Goal: Information Seeking & Learning: Learn about a topic

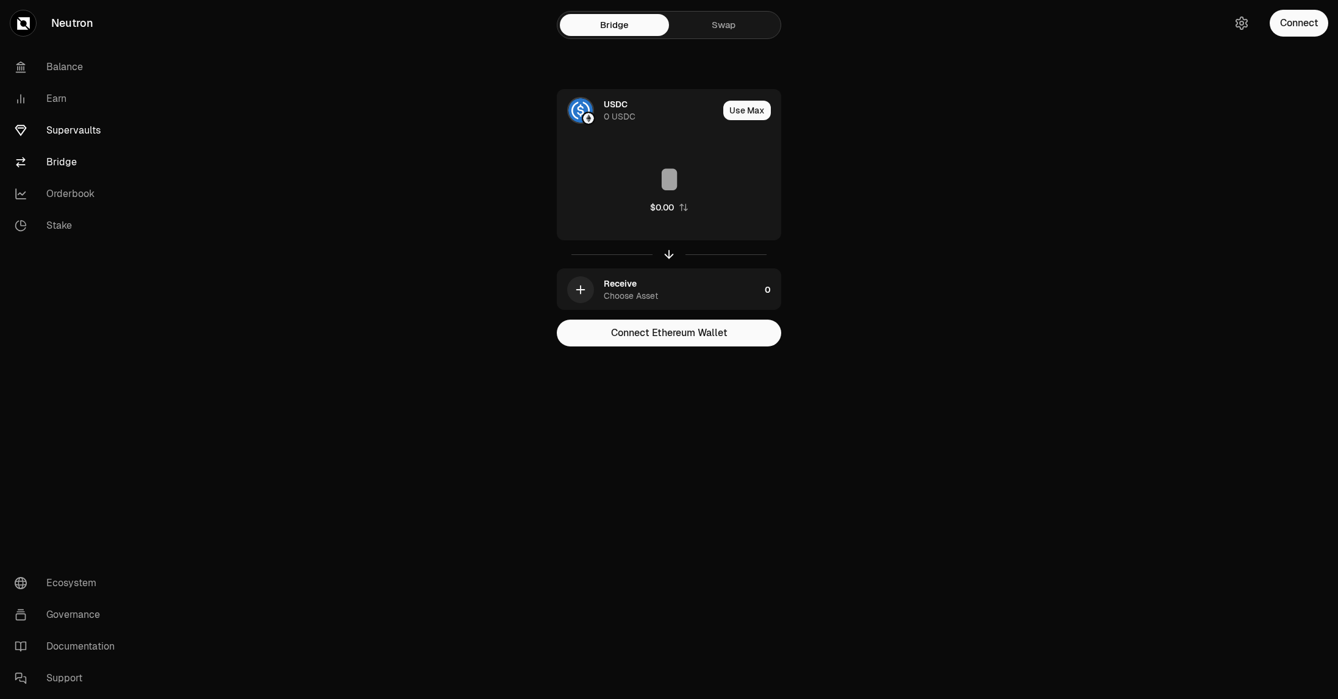
click at [58, 135] on link "Supervaults" at bounding box center [68, 131] width 127 height 32
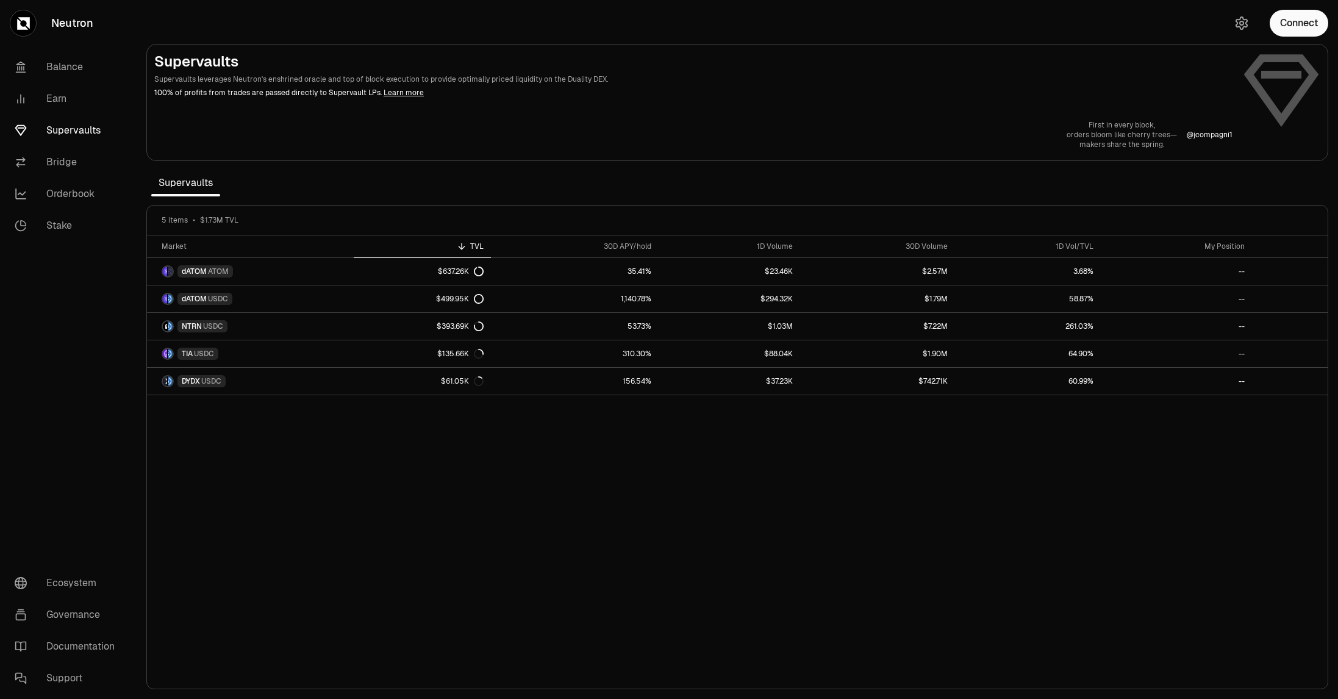
click at [1157, 471] on div "Market TVL 30D APY/hold 1D Volume 30D Volume 1D Vol/TVL My Position dATOM ATOM …" at bounding box center [737, 462] width 1180 height 454
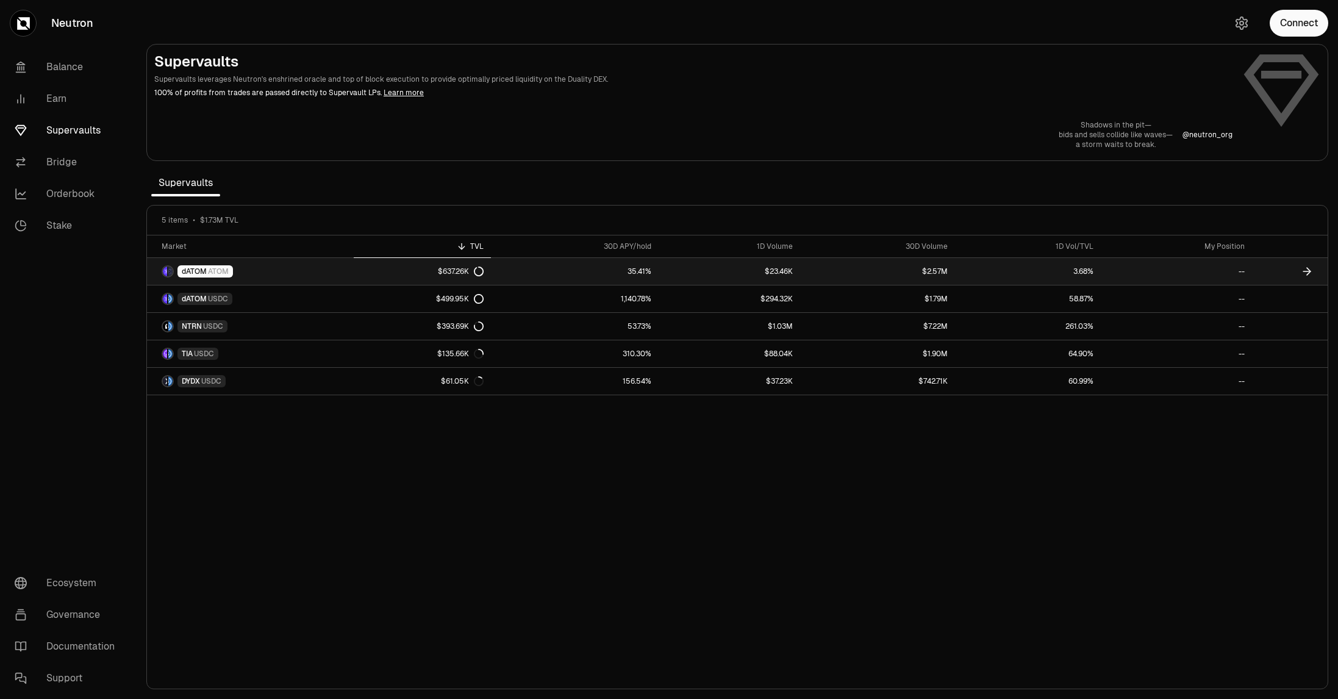
click at [594, 280] on link "35.41%" at bounding box center [574, 271] width 167 height 27
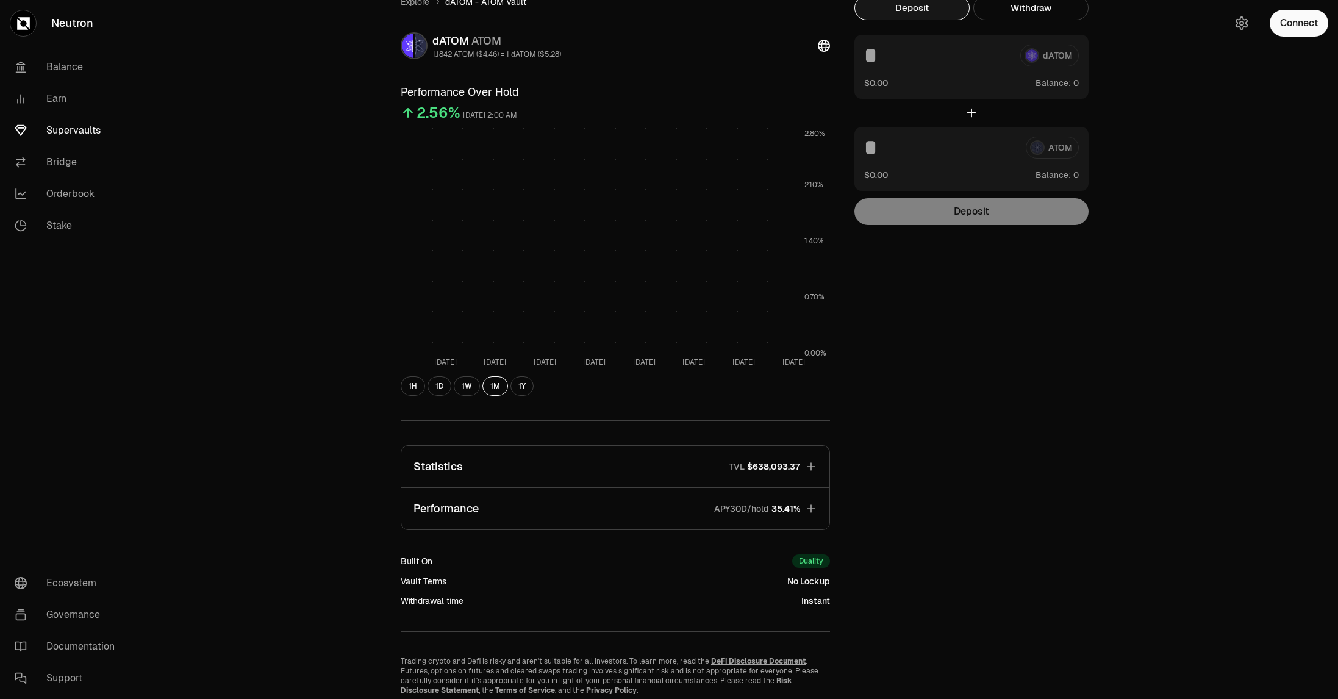
scroll to position [98, 0]
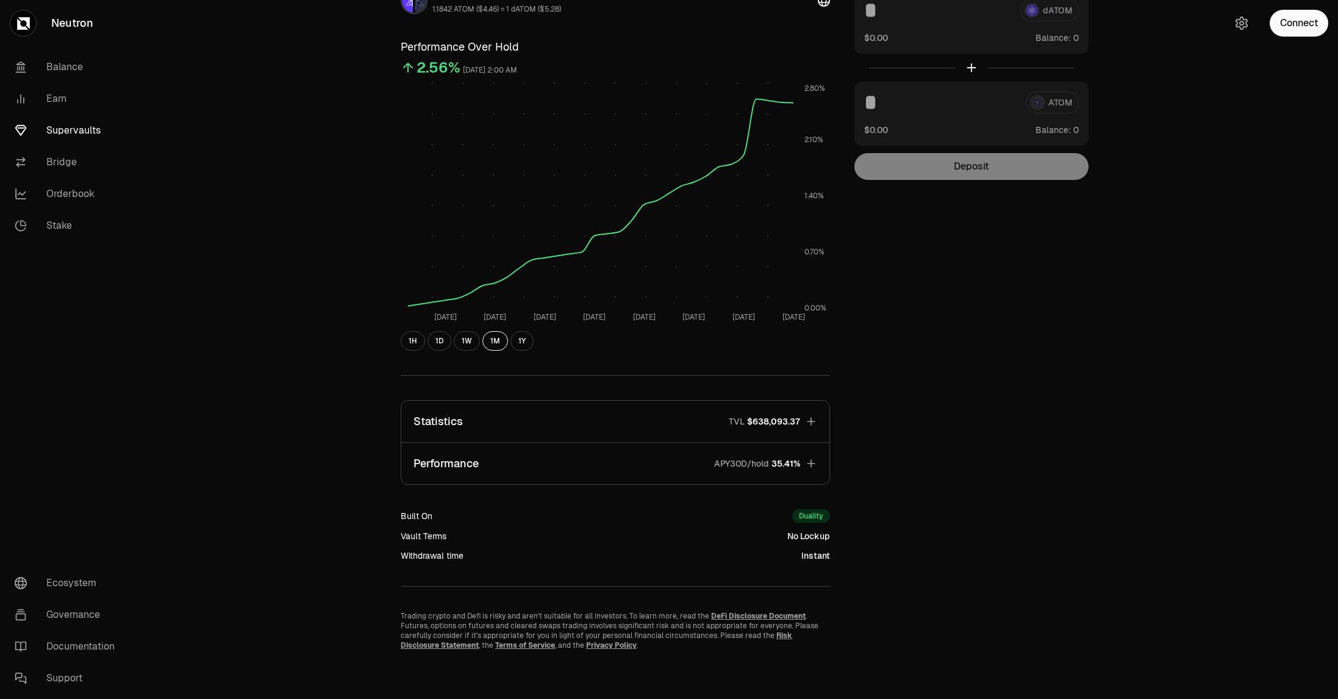
click at [574, 415] on button "Statistics TVL $638,093.37" at bounding box center [615, 421] width 428 height 41
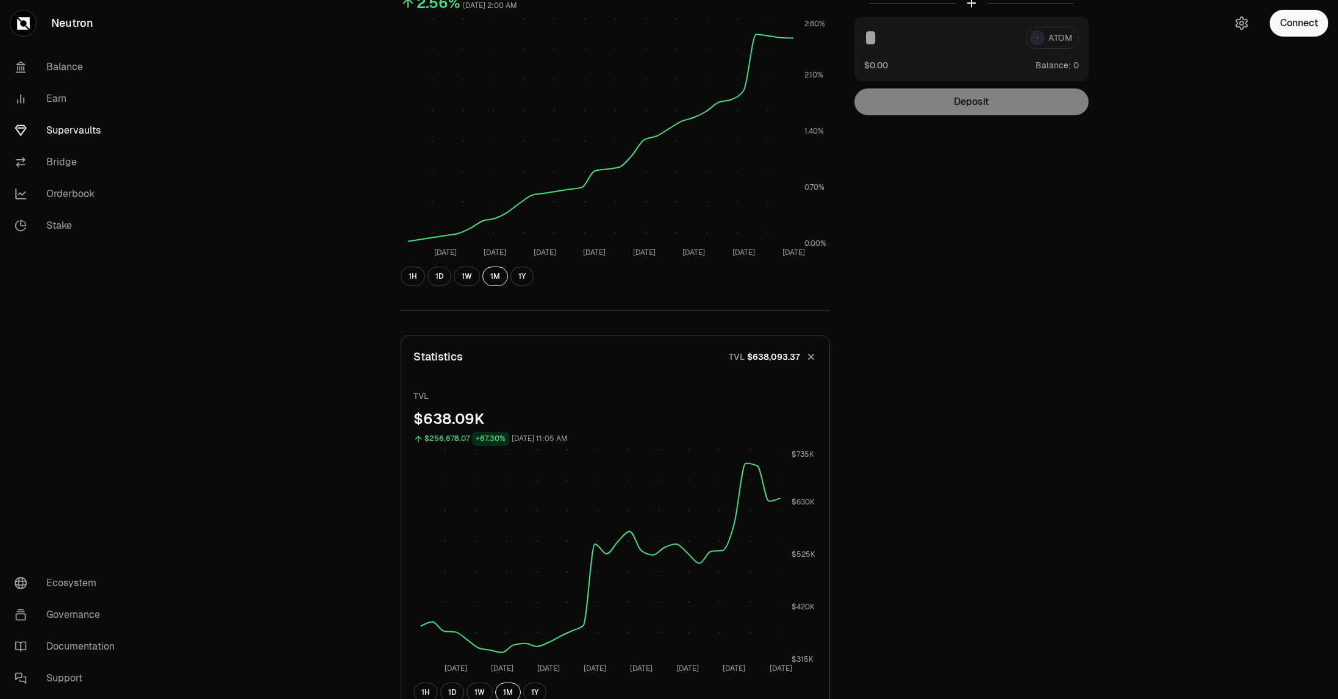
scroll to position [0, 0]
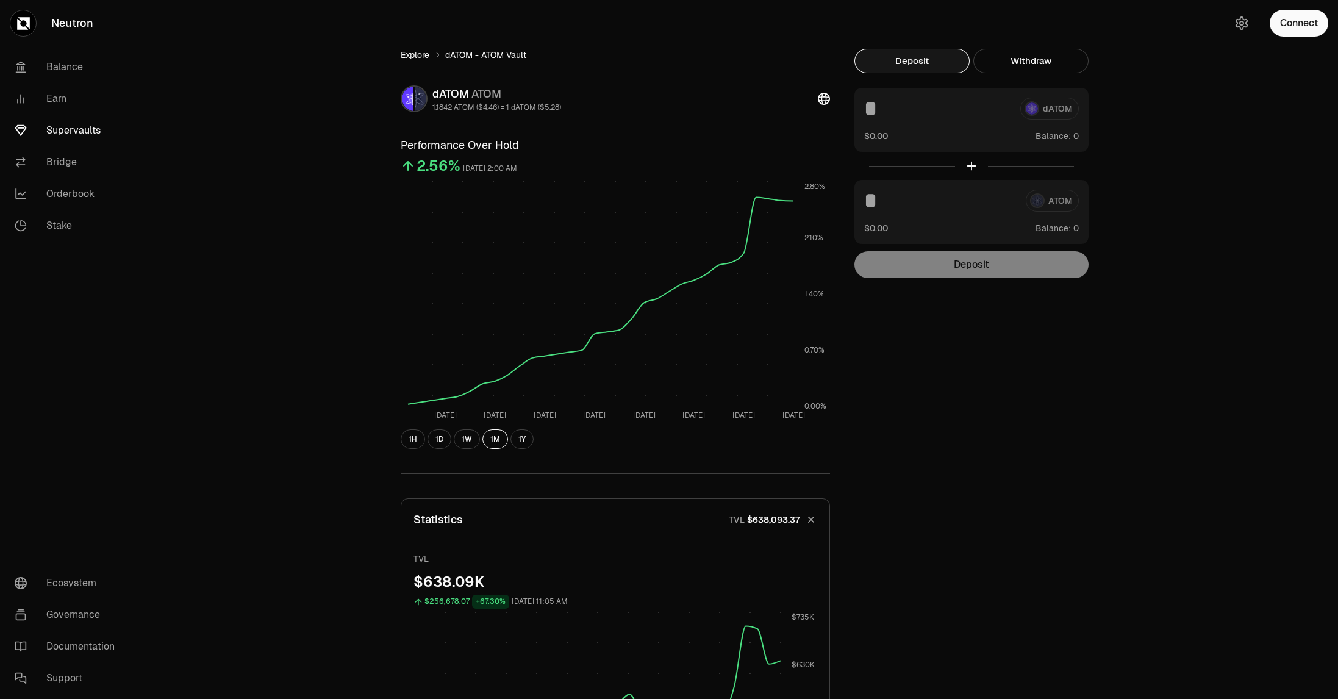
click at [427, 51] on link "Explore" at bounding box center [415, 55] width 29 height 12
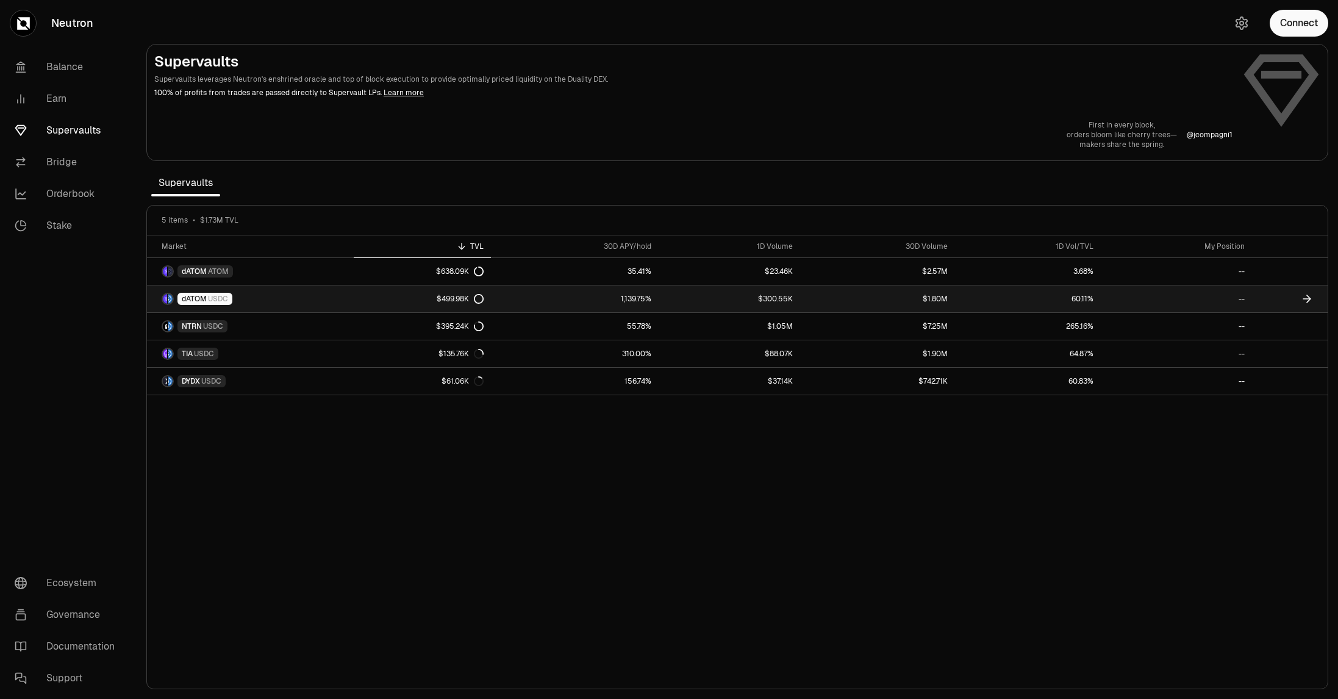
click at [280, 299] on link "dATOM USDC" at bounding box center [250, 298] width 207 height 27
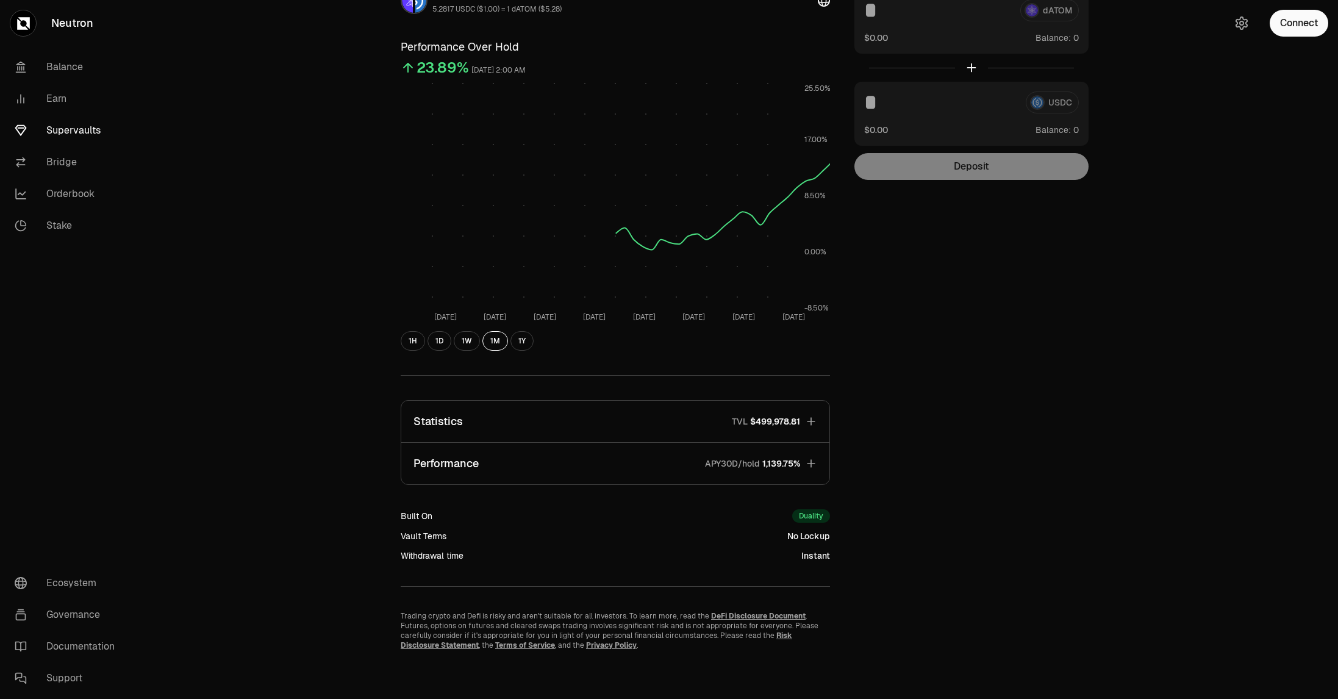
click at [587, 418] on button "Statistics TVL $499,978.81" at bounding box center [615, 421] width 428 height 41
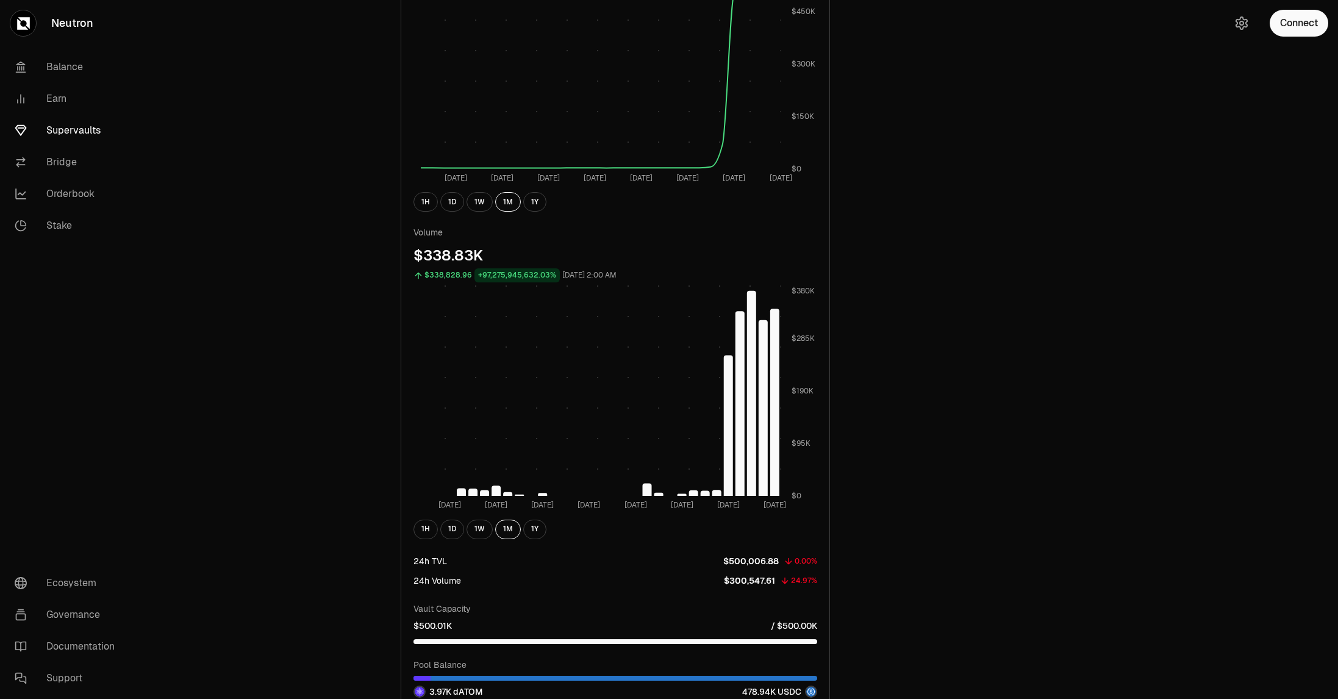
scroll to position [799, 0]
